Goal: Task Accomplishment & Management: Manage account settings

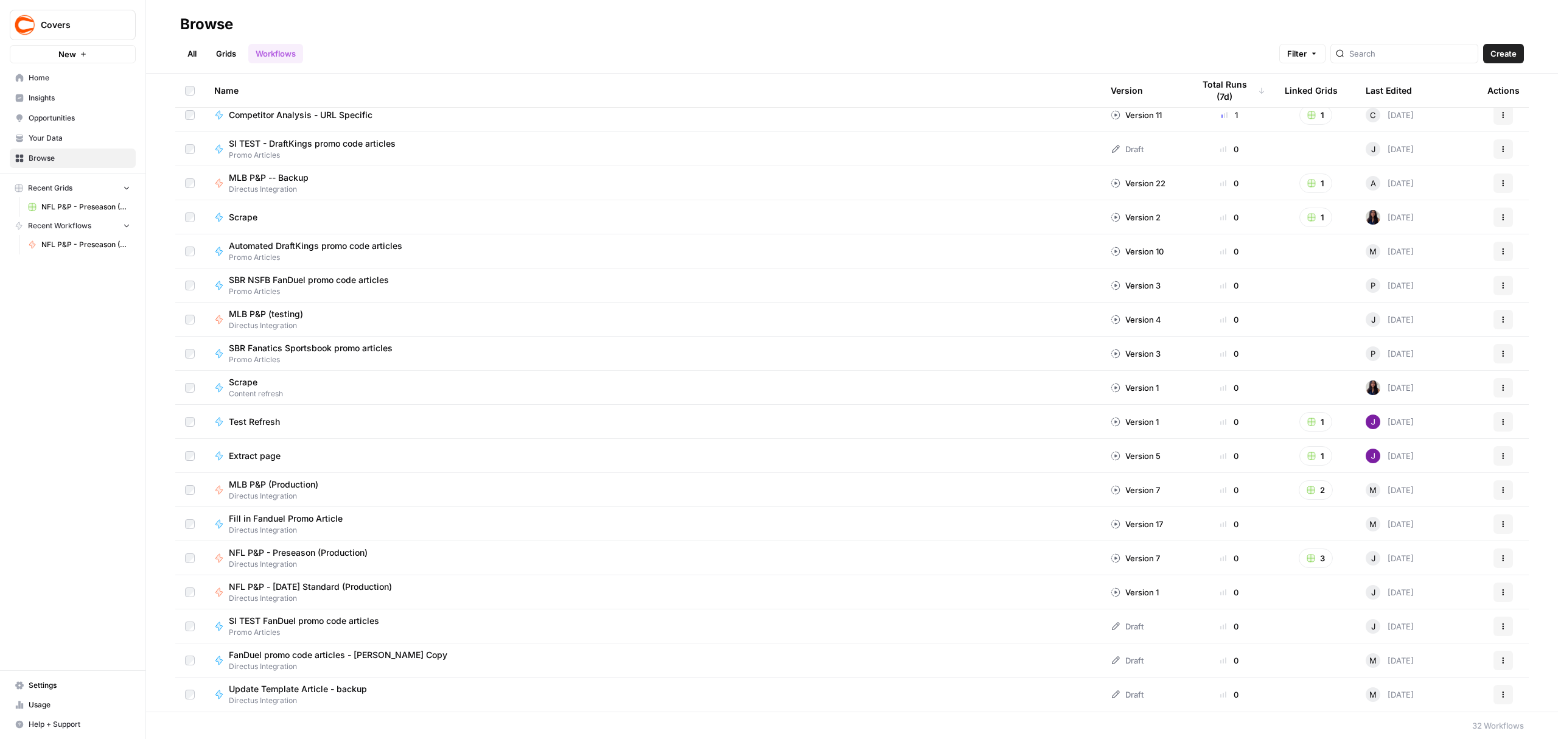
drag, startPoint x: 232, startPoint y: 54, endPoint x: 237, endPoint y: 57, distance: 6.3
click at [232, 54] on link "Grids" at bounding box center [226, 53] width 35 height 19
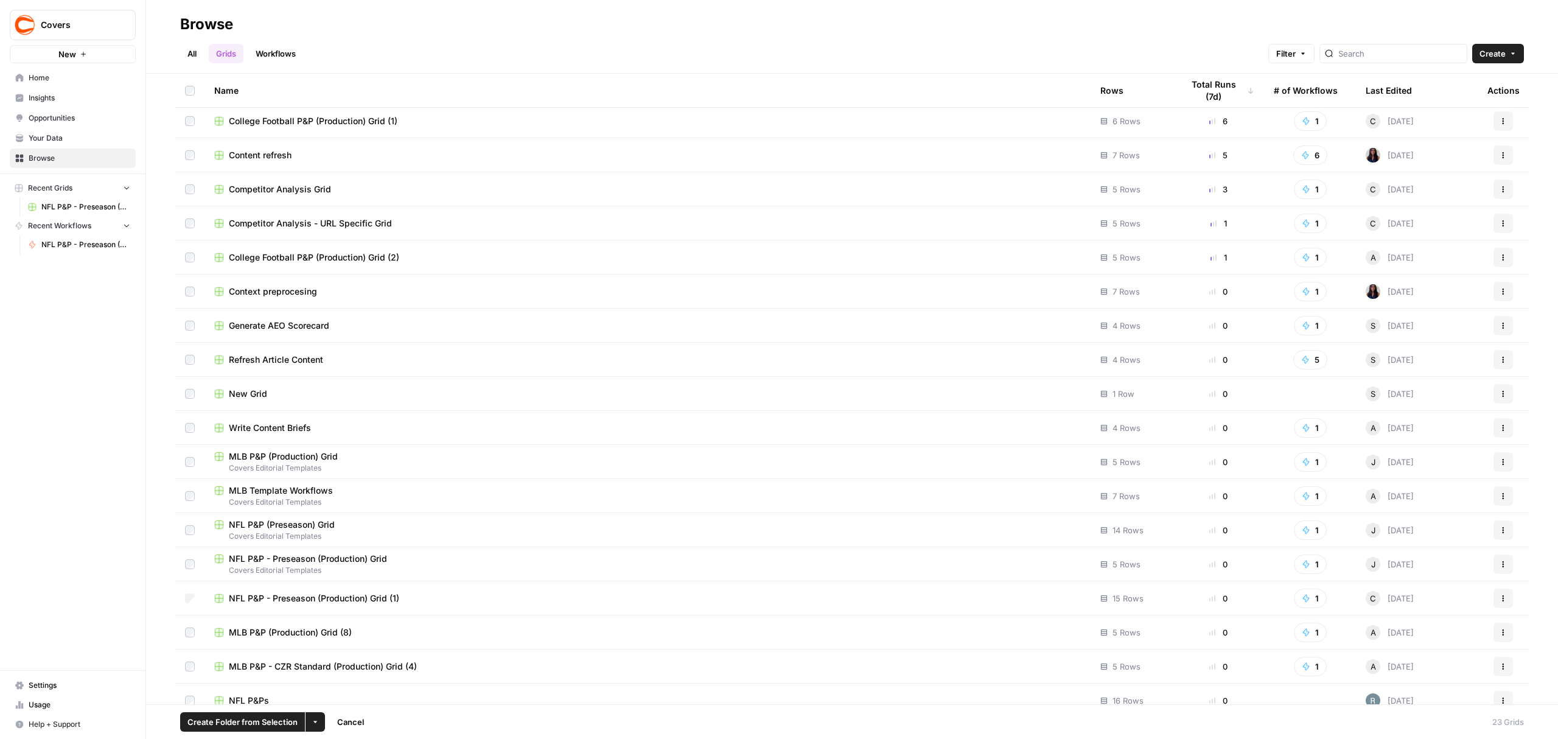
scroll to position [187, 0]
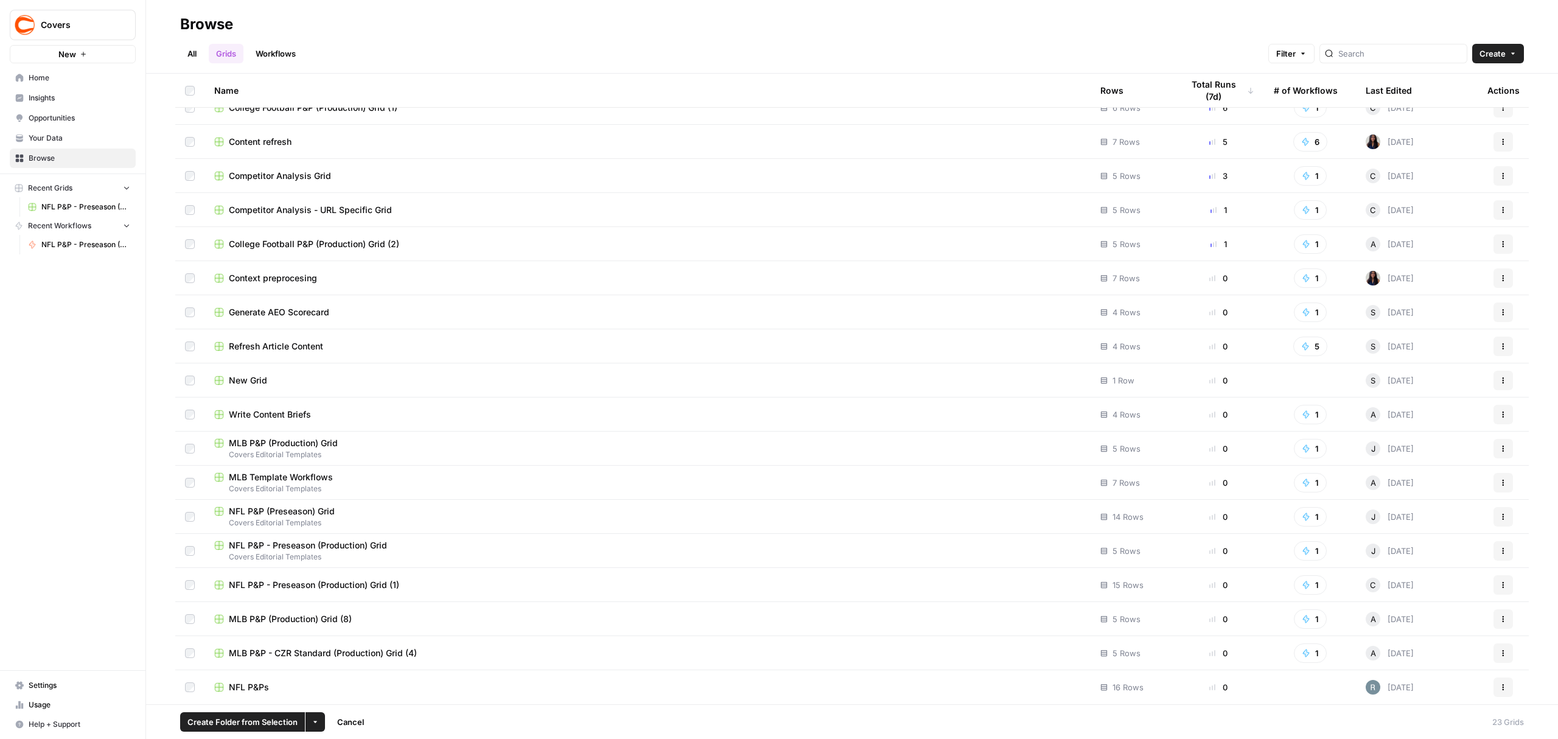
click at [315, 689] on div "NFL P&Ps" at bounding box center [647, 687] width 867 height 12
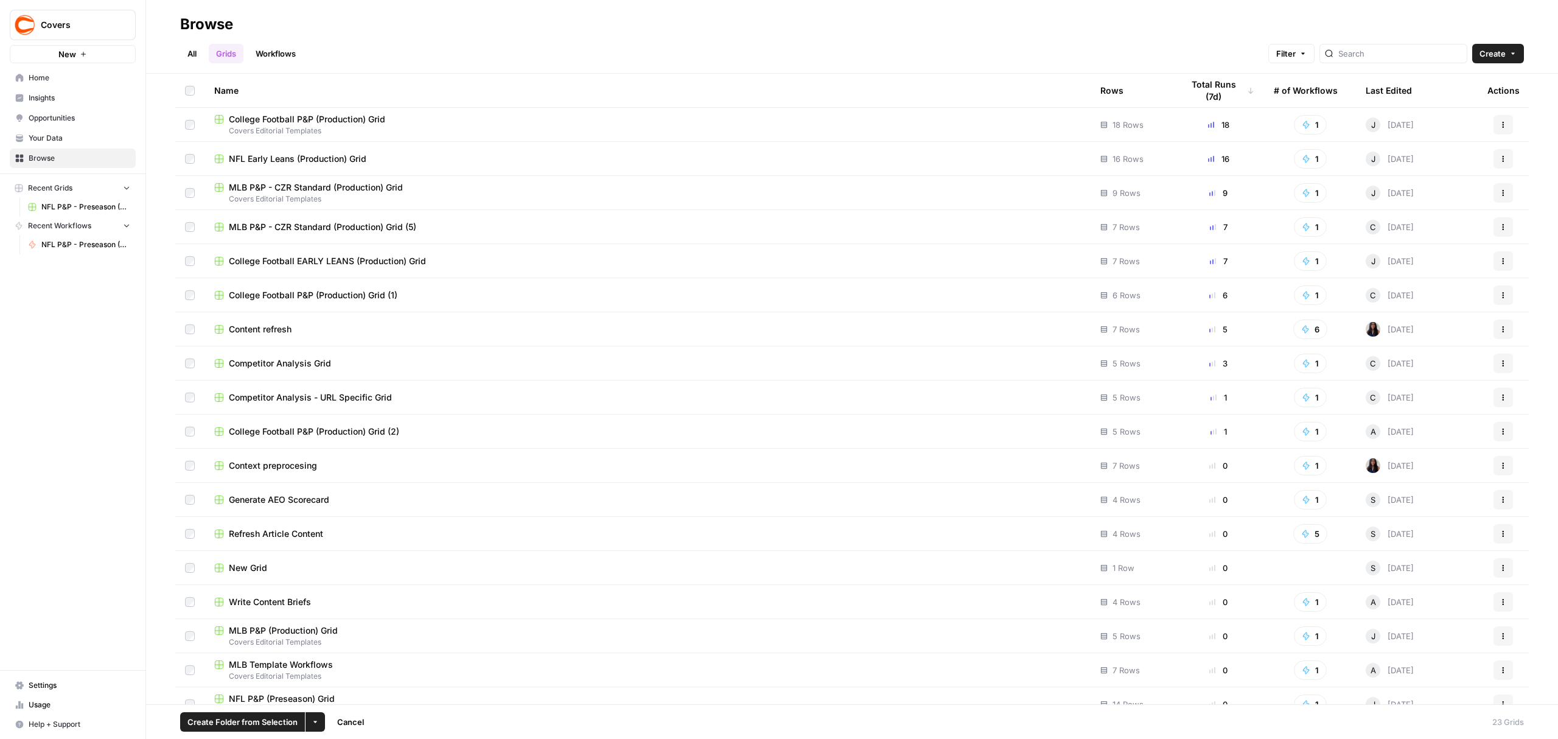
click at [1516, 57] on button "Create" at bounding box center [1498, 53] width 52 height 19
click at [1220, 43] on div "All Grids Workflows Filter Create" at bounding box center [852, 48] width 1344 height 29
click at [1493, 232] on button "Actions" at bounding box center [1502, 226] width 19 height 19
click at [1410, 329] on span "Delete" at bounding box center [1437, 327] width 97 height 12
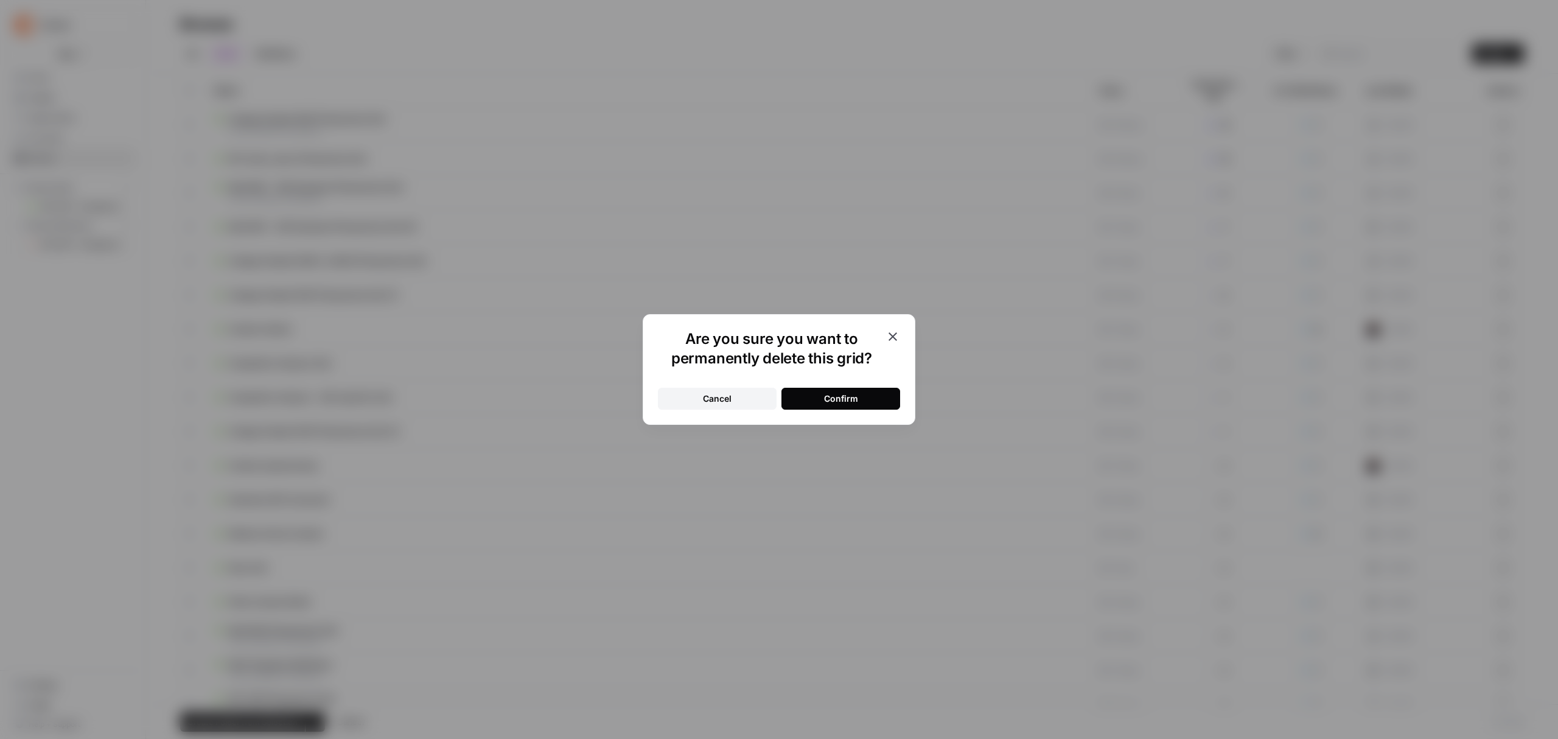
click at [828, 399] on div "Confirm" at bounding box center [841, 398] width 34 height 12
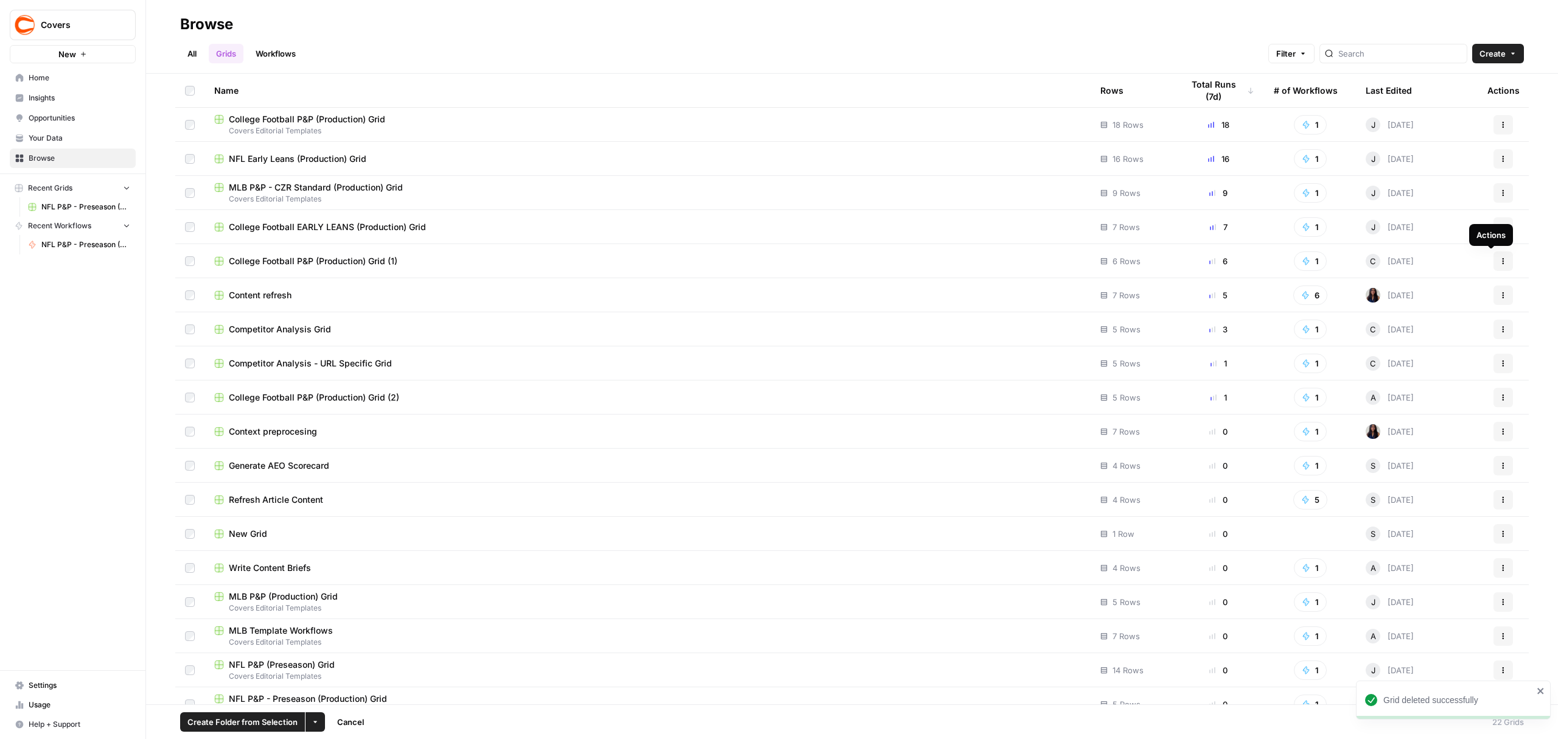
click at [1496, 261] on button "Actions" at bounding box center [1502, 260] width 19 height 19
click at [1410, 364] on span "Delete" at bounding box center [1437, 361] width 97 height 12
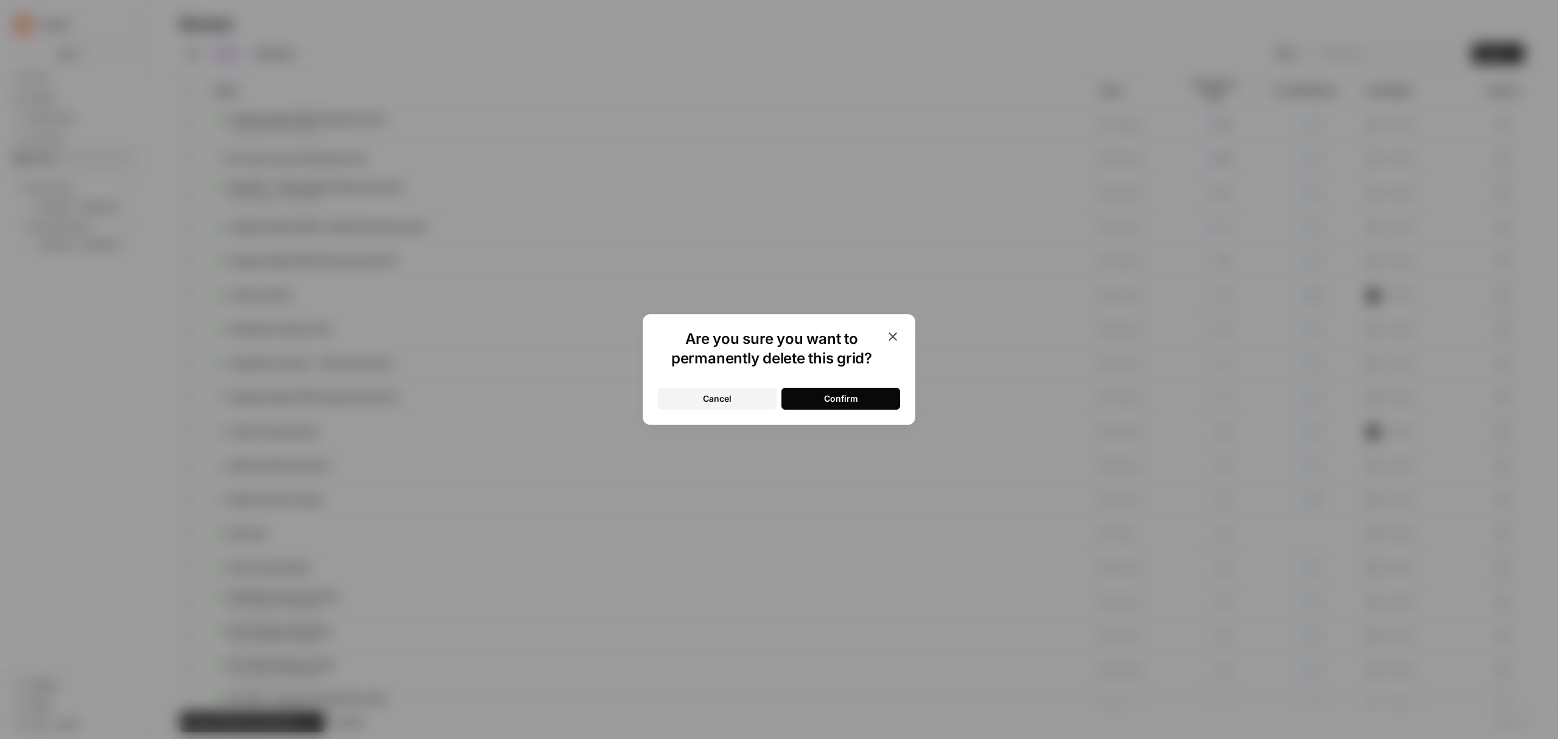
click at [884, 395] on button "Confirm" at bounding box center [840, 399] width 119 height 22
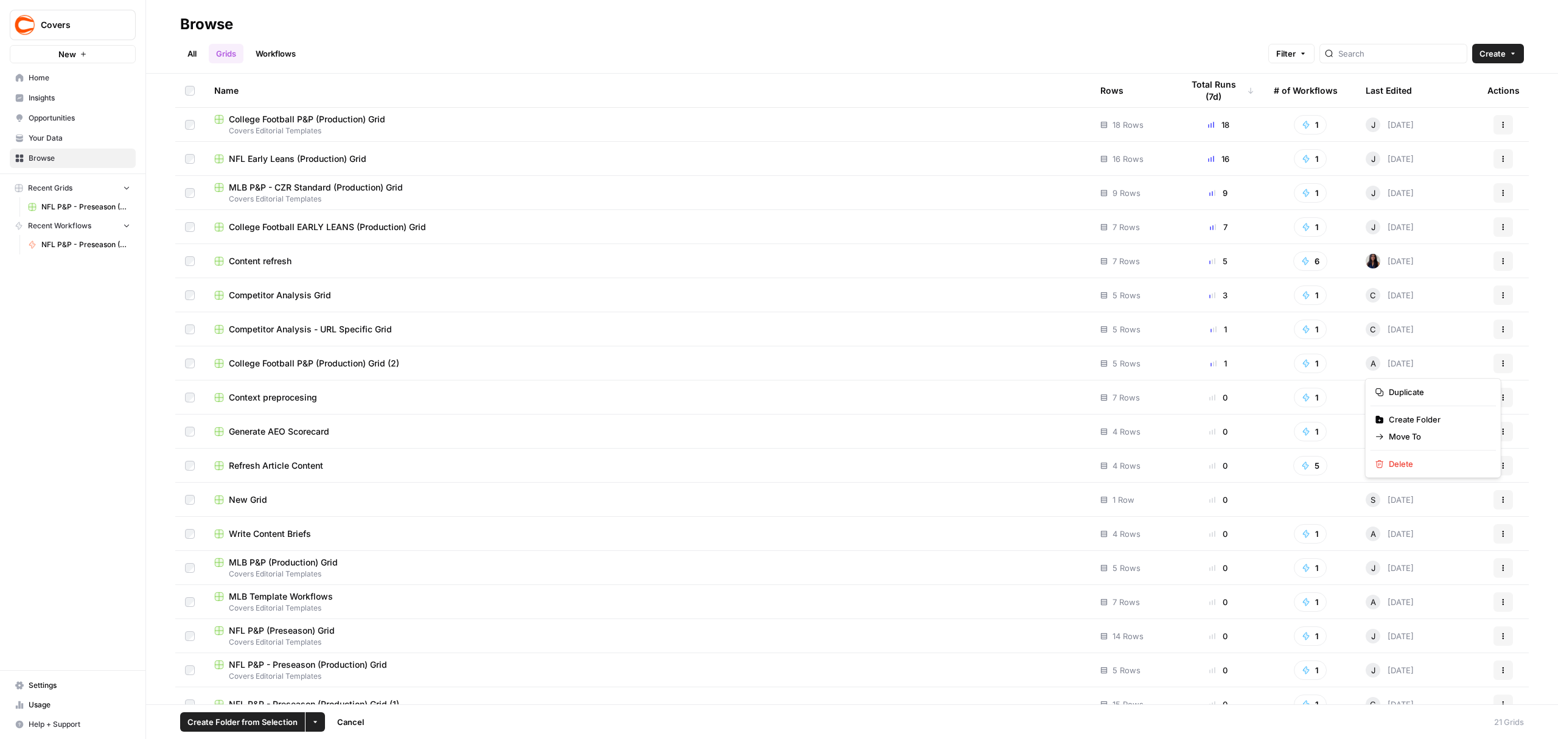
click at [1496, 363] on button "Actions" at bounding box center [1502, 363] width 19 height 19
click at [1409, 461] on span "Delete" at bounding box center [1437, 464] width 97 height 12
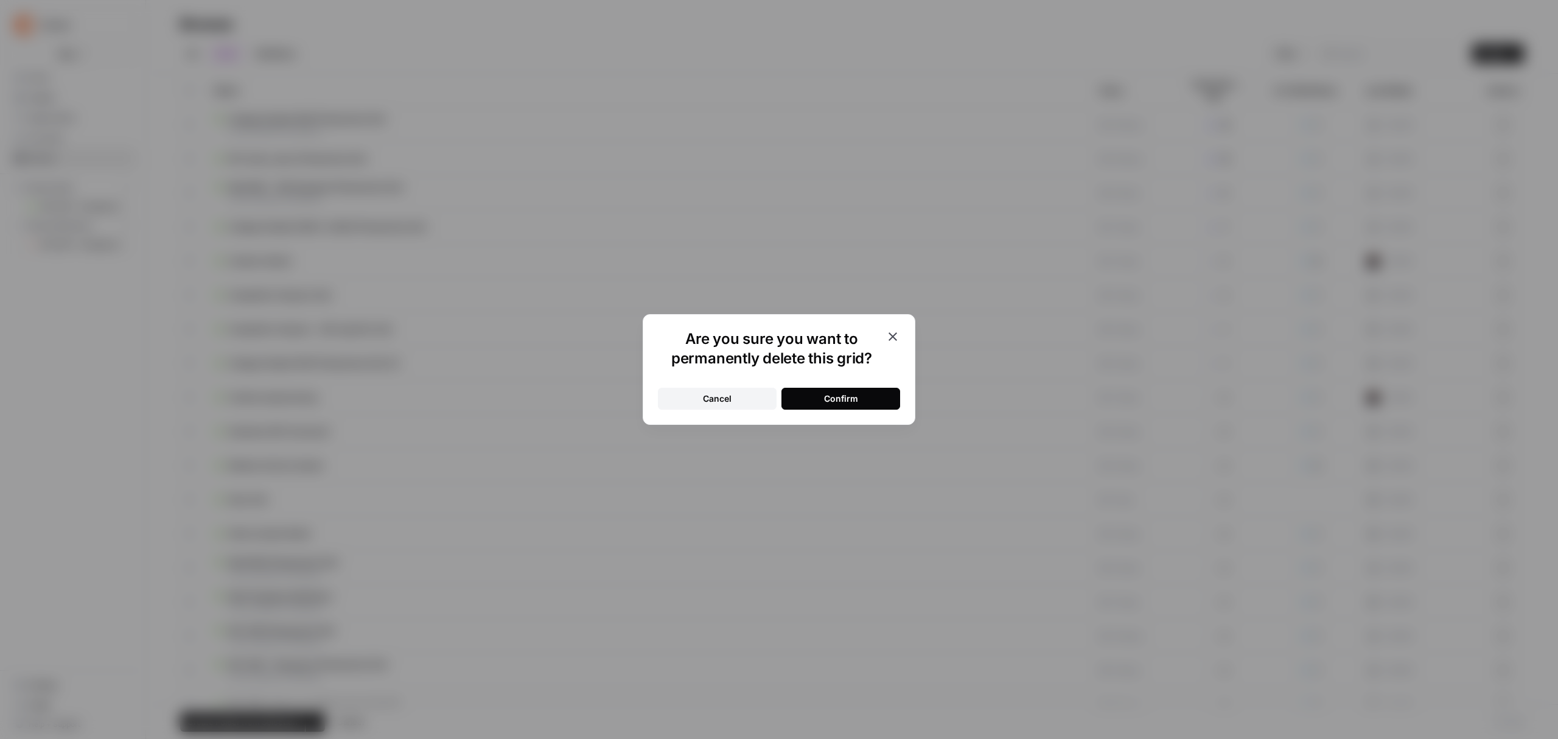
drag, startPoint x: 887, startPoint y: 398, endPoint x: 699, endPoint y: 403, distance: 188.7
click at [887, 398] on button "Confirm" at bounding box center [840, 399] width 119 height 22
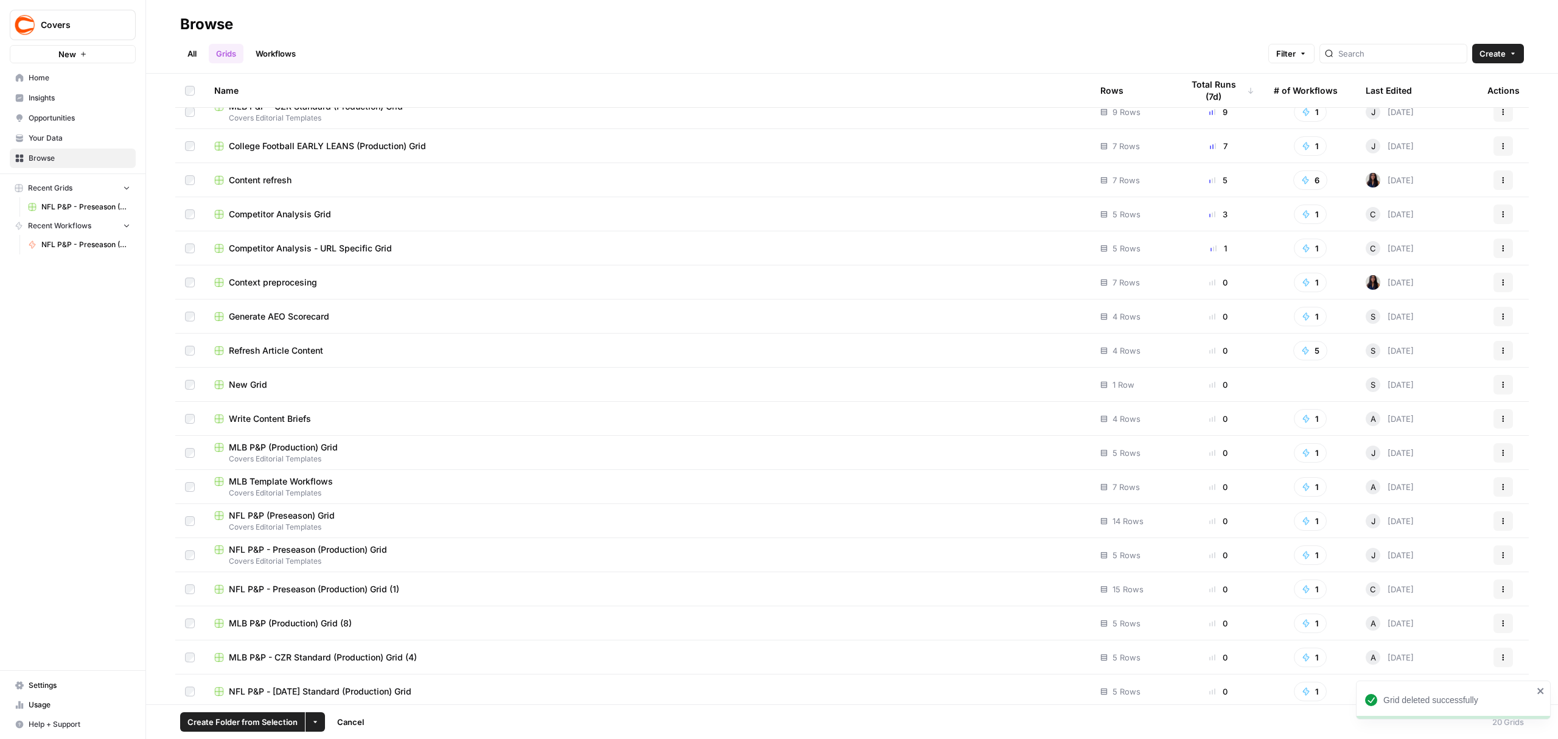
scroll to position [85, 0]
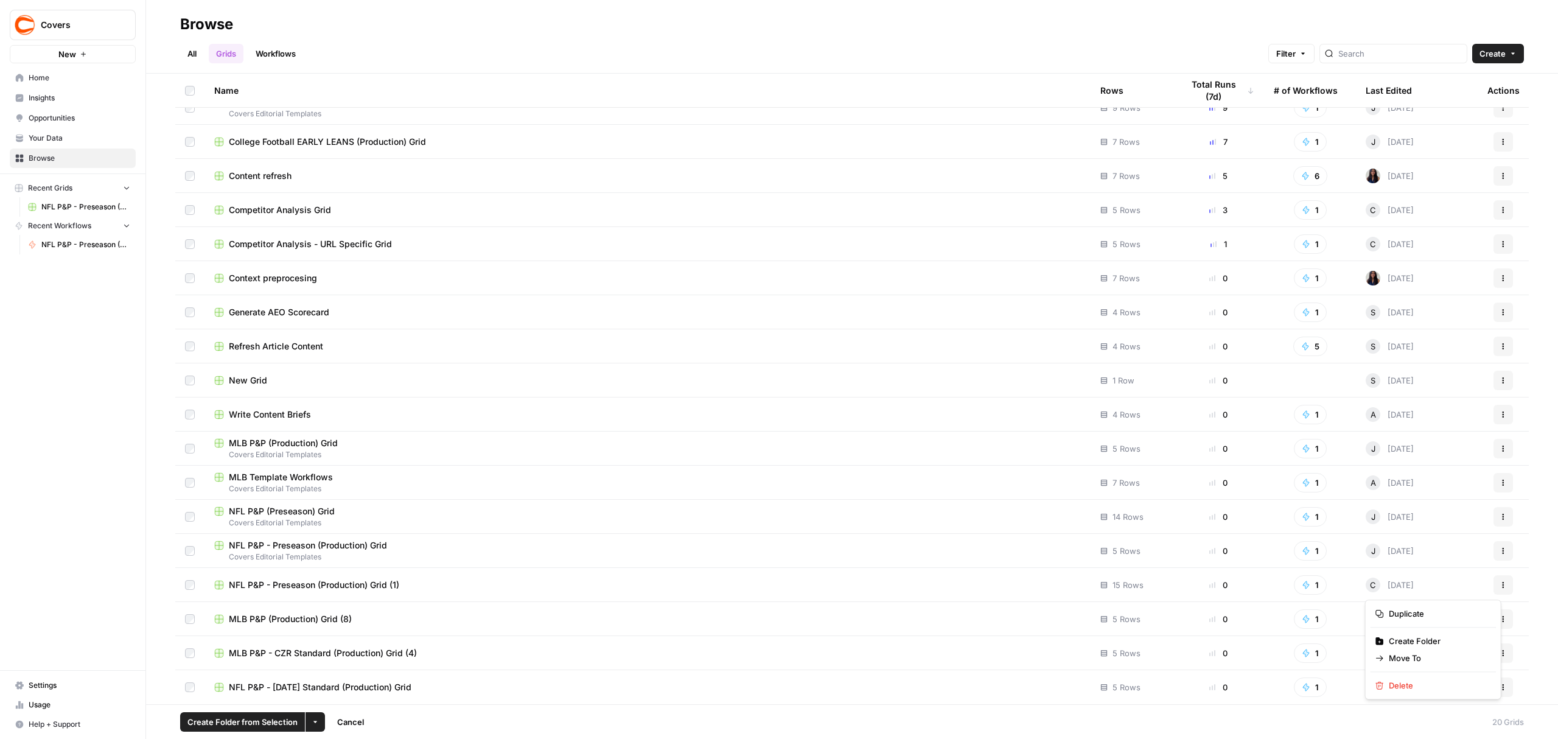
click at [1499, 587] on icon "button" at bounding box center [1502, 584] width 7 height 7
click at [1415, 687] on span "Delete" at bounding box center [1437, 685] width 97 height 12
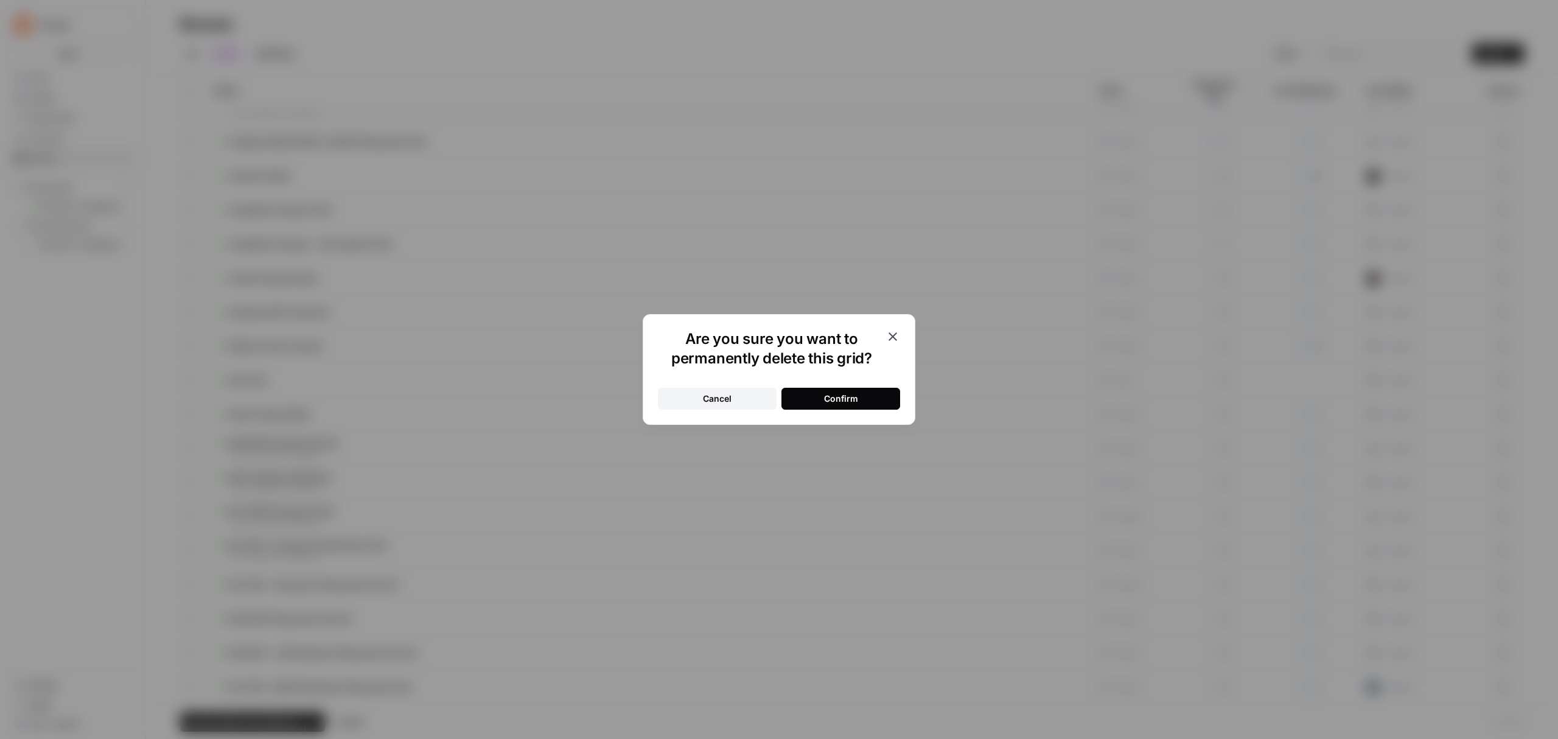
click at [887, 394] on button "Confirm" at bounding box center [840, 399] width 119 height 22
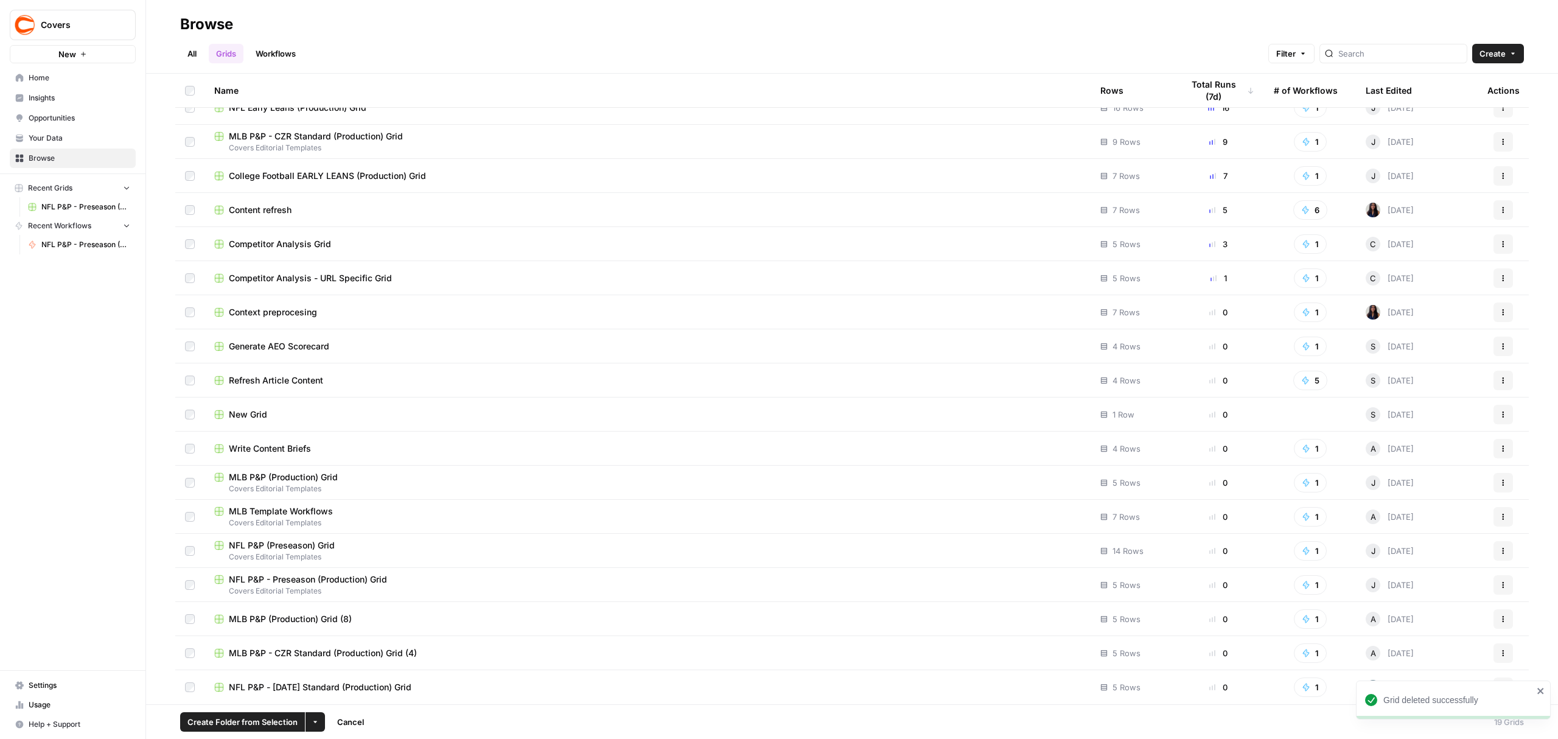
scroll to position [51, 0]
click at [1502, 655] on icon "button" at bounding box center [1503, 655] width 2 height 2
click at [1422, 627] on span "Delete" at bounding box center [1437, 624] width 97 height 12
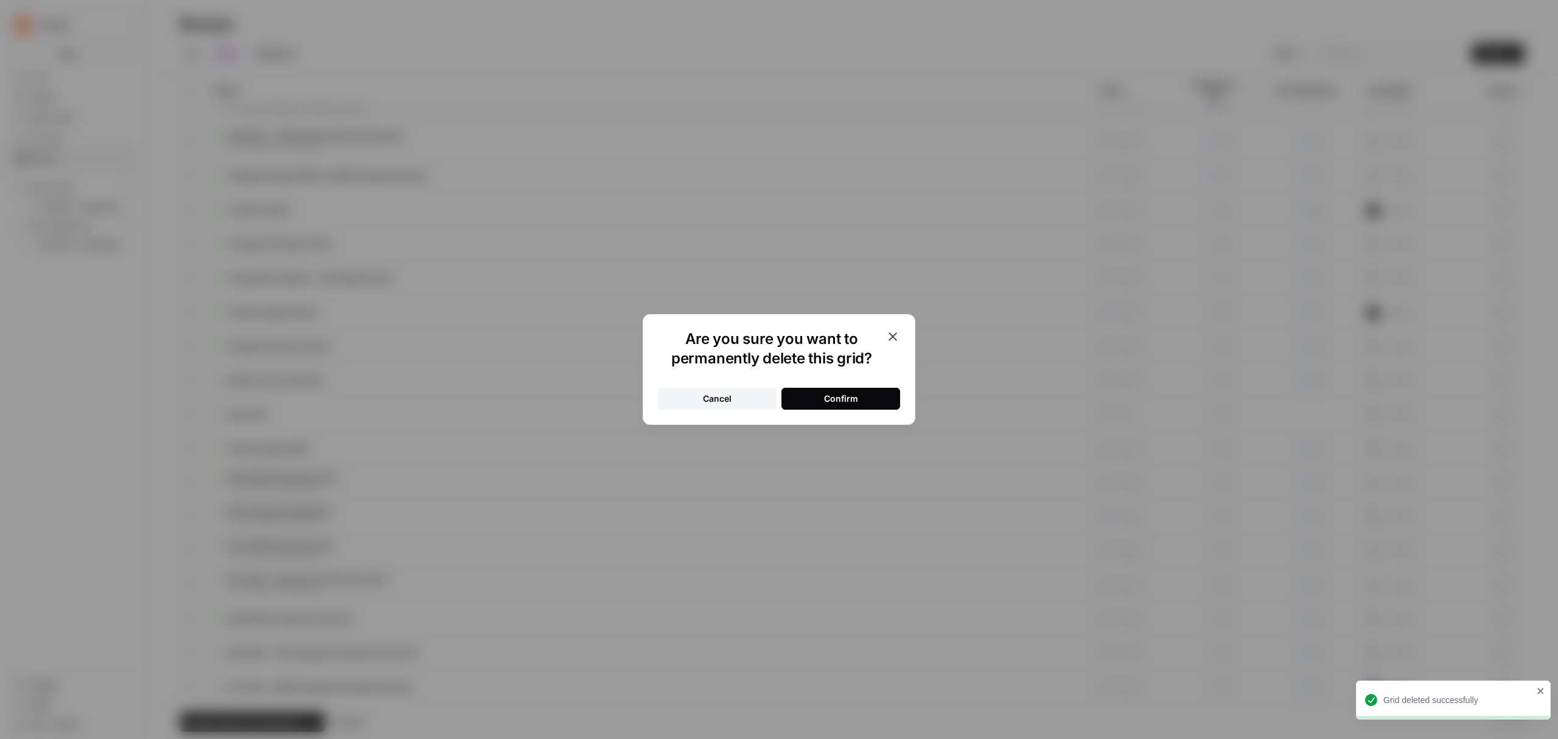
click at [853, 392] on div "Confirm" at bounding box center [841, 398] width 34 height 12
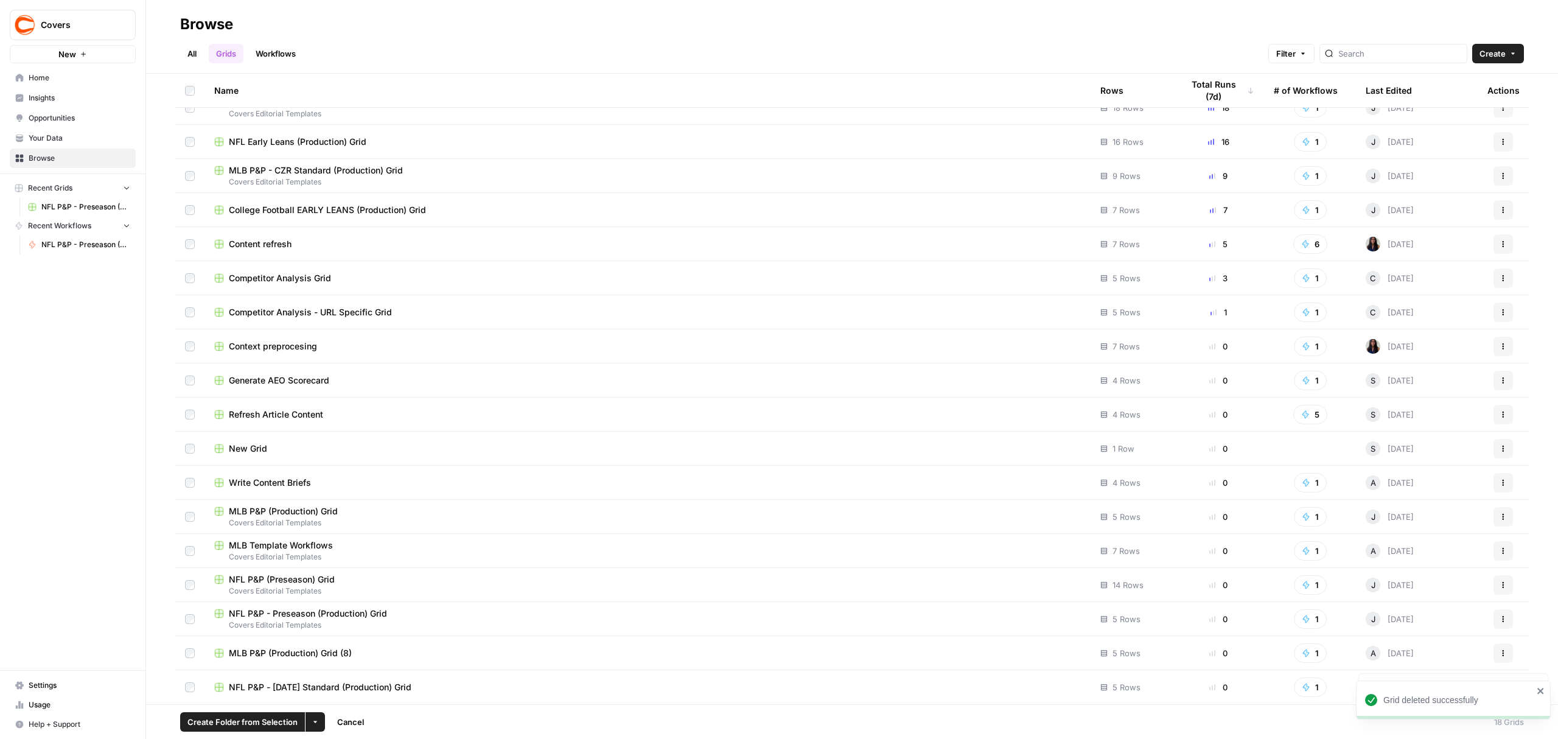
scroll to position [17, 0]
click at [1495, 587] on button "Actions" at bounding box center [1502, 584] width 19 height 19
click at [1411, 682] on span "Delete" at bounding box center [1437, 685] width 97 height 12
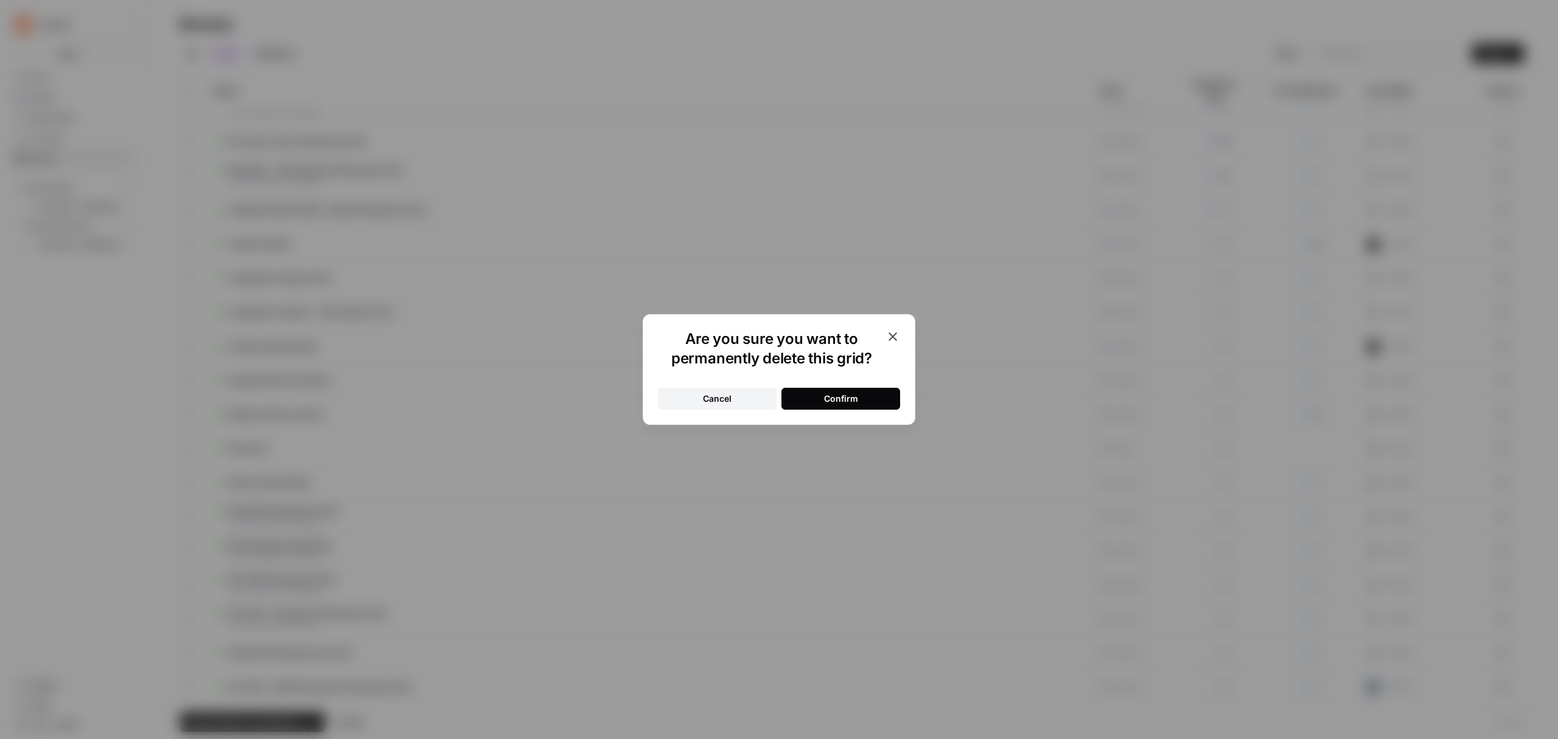
click at [887, 400] on button "Confirm" at bounding box center [840, 399] width 119 height 22
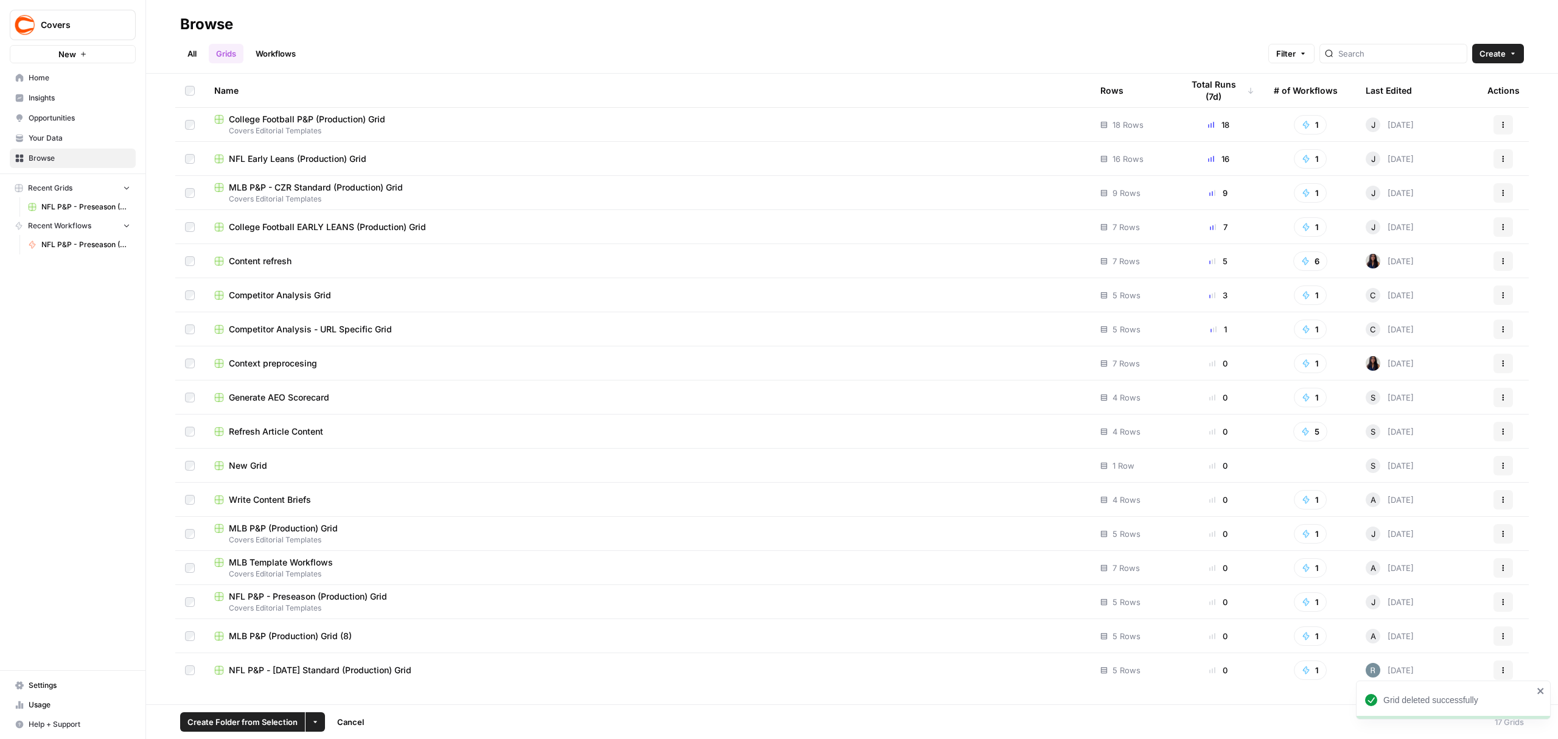
scroll to position [0, 0]
